Goal: Transaction & Acquisition: Obtain resource

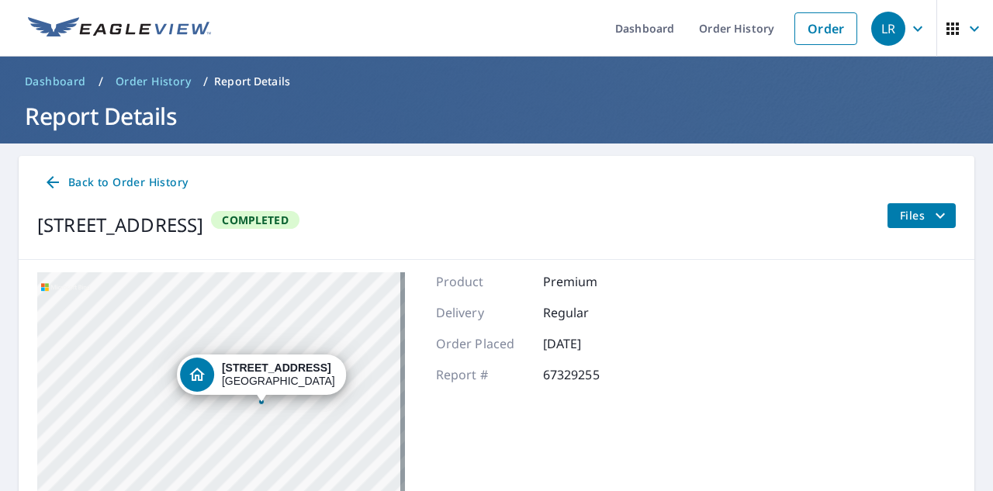
click at [940, 221] on button "Files" at bounding box center [921, 215] width 69 height 25
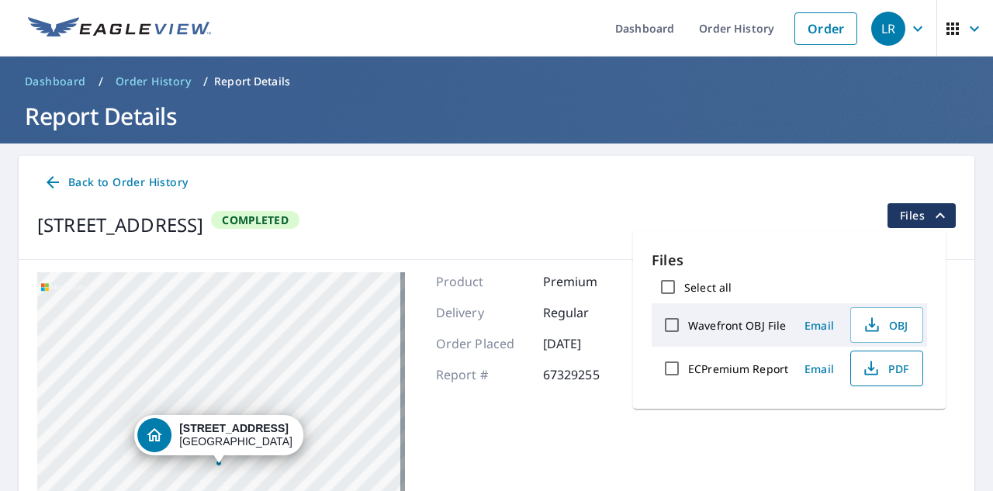
click at [871, 369] on icon "button" at bounding box center [871, 366] width 7 height 10
click at [718, 33] on link "Order History" at bounding box center [737, 28] width 100 height 57
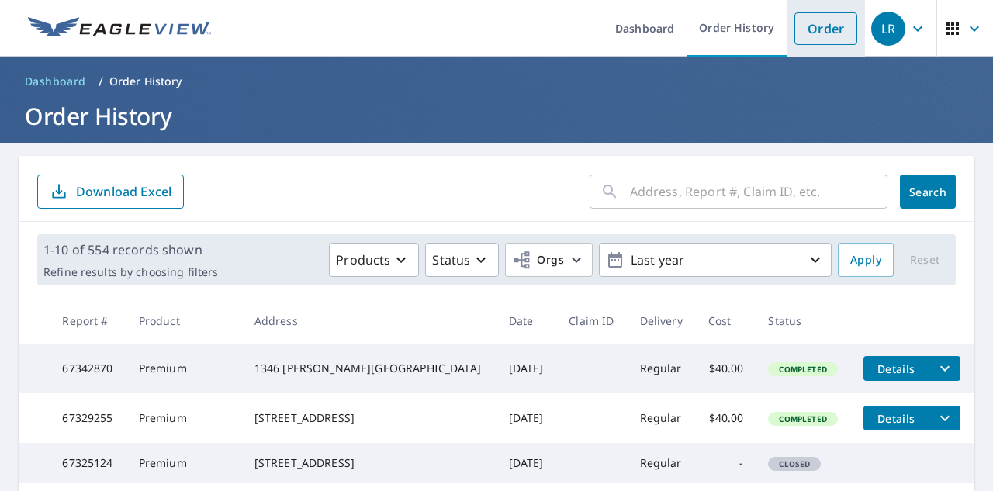
click at [826, 42] on link "Order" at bounding box center [826, 28] width 63 height 33
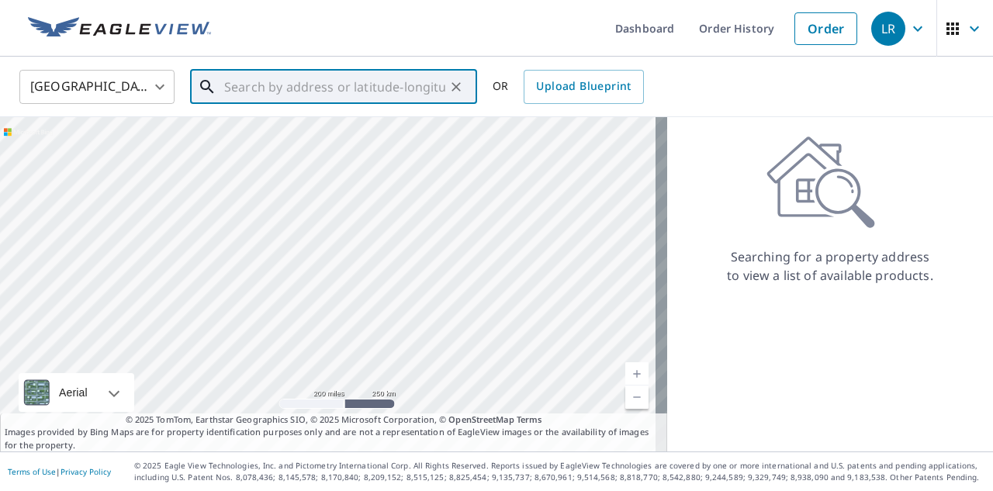
click at [359, 92] on input "text" at bounding box center [334, 86] width 221 height 43
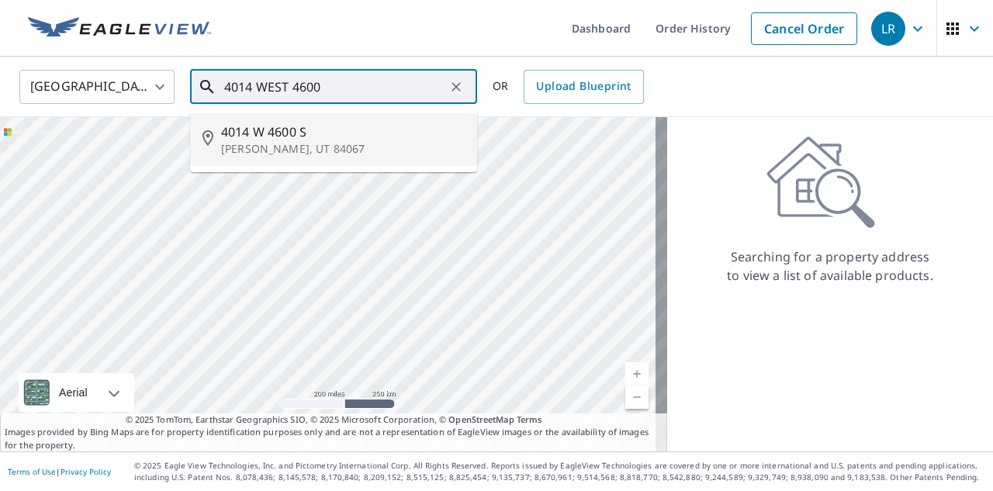
click at [270, 144] on p "[PERSON_NAME], UT 84067" at bounding box center [343, 149] width 244 height 16
type input "[STREET_ADDRESS]"
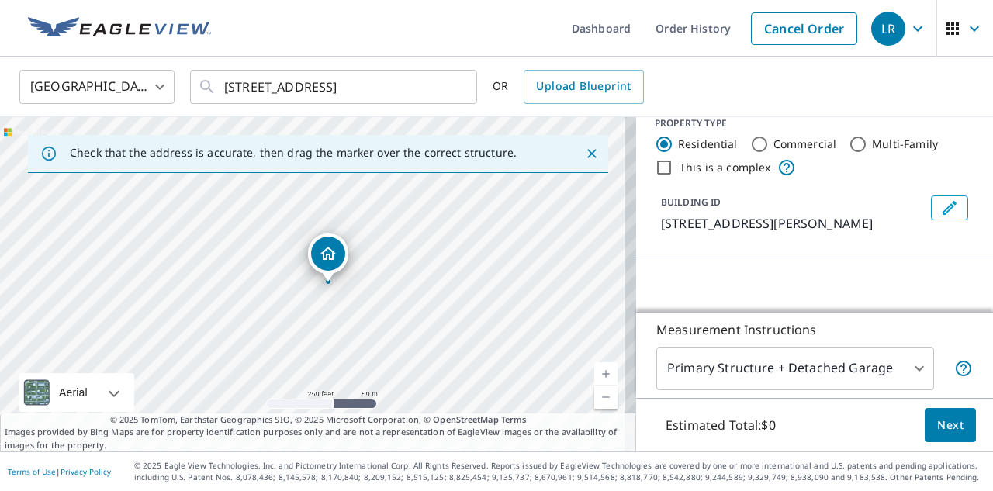
scroll to position [141, 0]
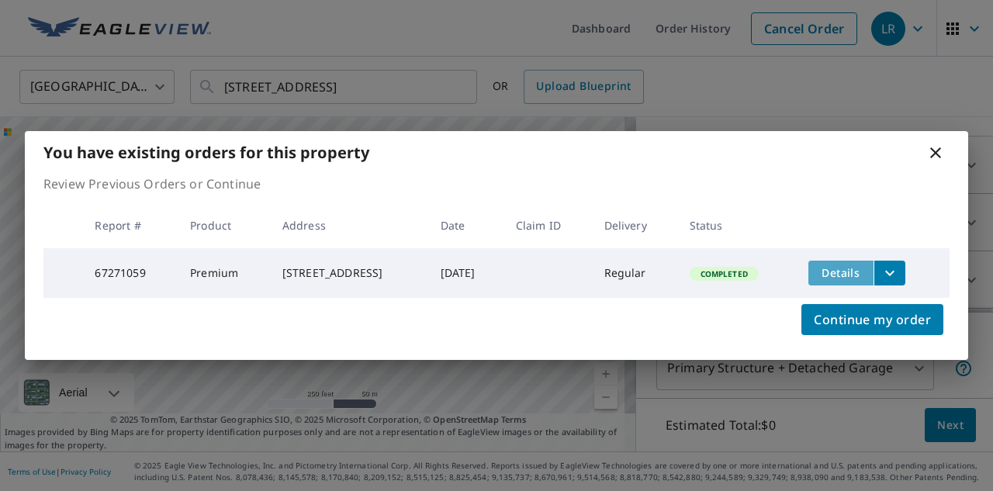
click at [839, 267] on span "Details" at bounding box center [841, 272] width 47 height 15
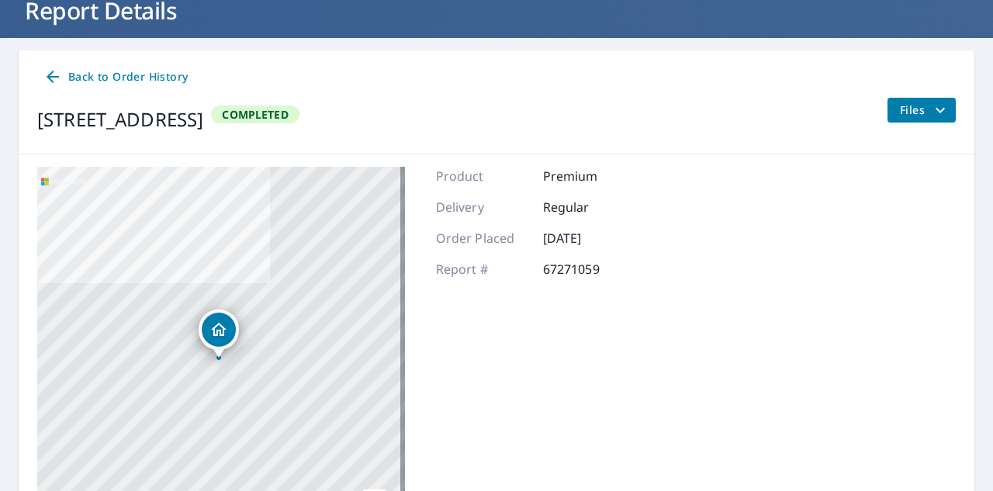
scroll to position [49, 0]
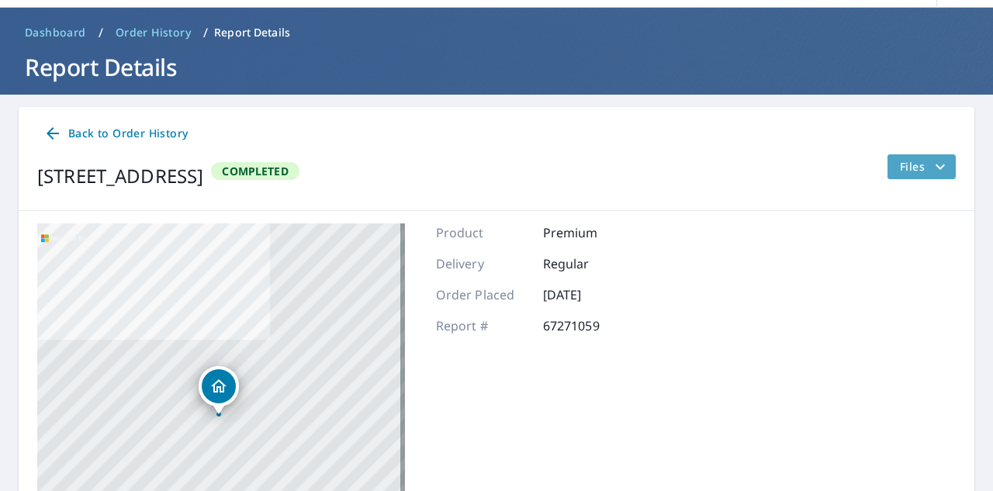
click at [900, 165] on span "Files" at bounding box center [925, 167] width 50 height 19
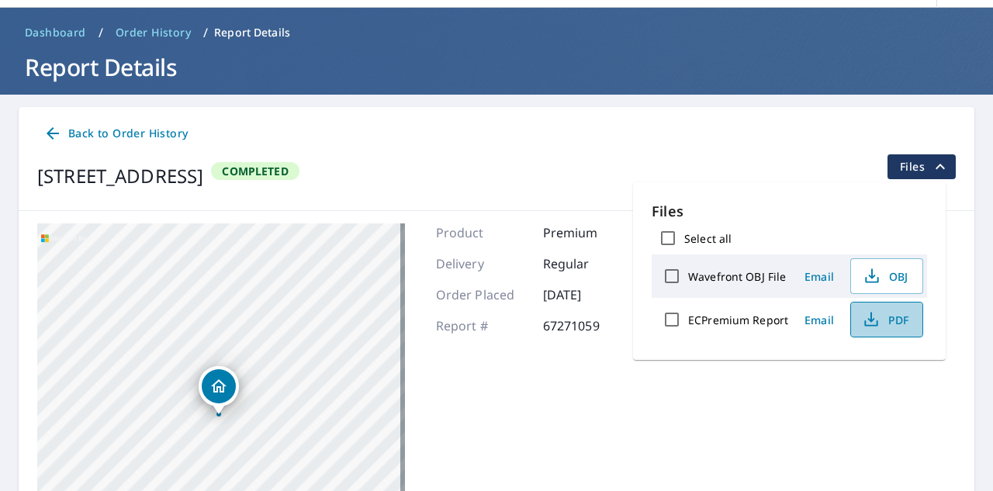
click at [872, 329] on button "PDF" at bounding box center [887, 320] width 73 height 36
